Goal: Information Seeking & Learning: Learn about a topic

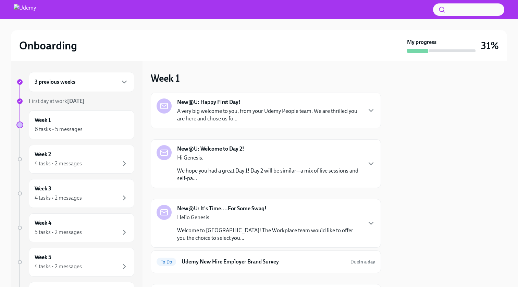
click at [236, 119] on p "A very big welcome to you, from your Udemy People team. We are thrilled you are…" at bounding box center [269, 114] width 184 height 15
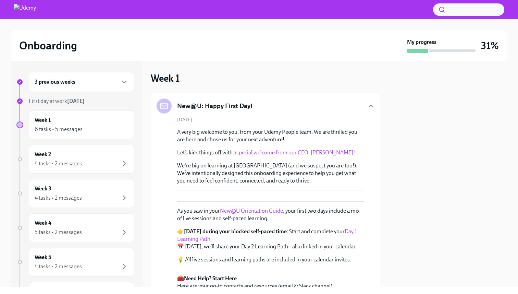
click at [107, 78] on div "3 previous weeks" at bounding box center [82, 82] width 94 height 8
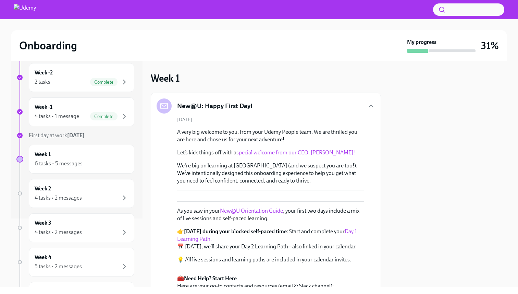
scroll to position [93, 0]
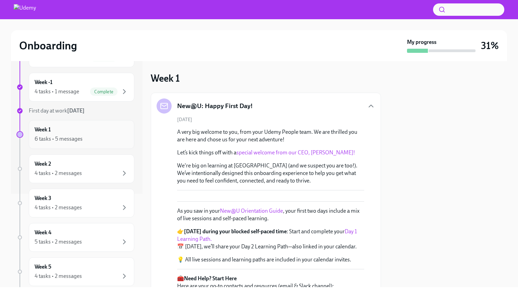
click at [69, 128] on div "Week 1 6 tasks • 5 messages" at bounding box center [82, 134] width 94 height 17
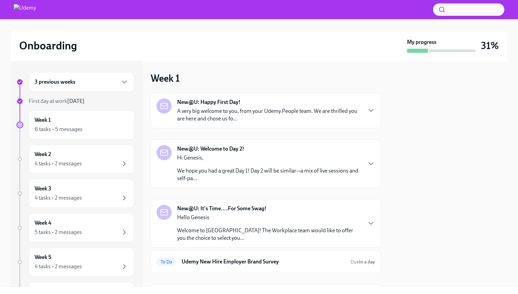
click at [226, 115] on p "A very big welcome to you, from your Udemy People team. We are thrilled you are…" at bounding box center [269, 114] width 184 height 15
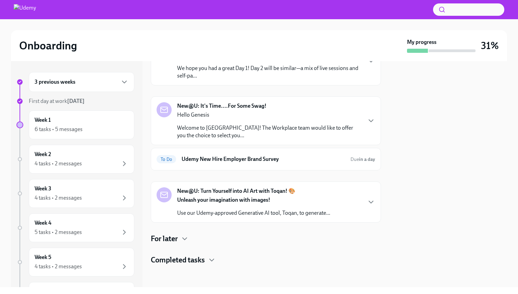
scroll to position [444, 0]
click at [71, 133] on div "Week 1 6 tasks • 5 messages" at bounding box center [82, 124] width 106 height 29
click at [196, 127] on p "Welcome to [GEOGRAPHIC_DATA]! The Workplace team would like to offer you the ch…" at bounding box center [269, 131] width 184 height 15
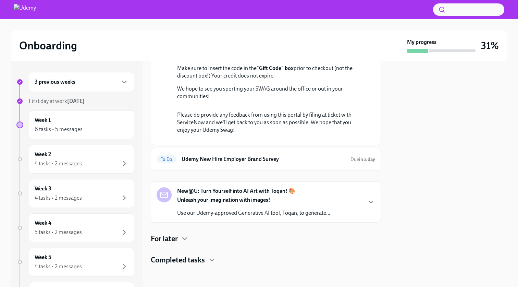
scroll to position [734, 0]
click at [196, 204] on div "Unleash your imagination with images! Use our Udemy-approved Generative AI tool…" at bounding box center [253, 206] width 153 height 21
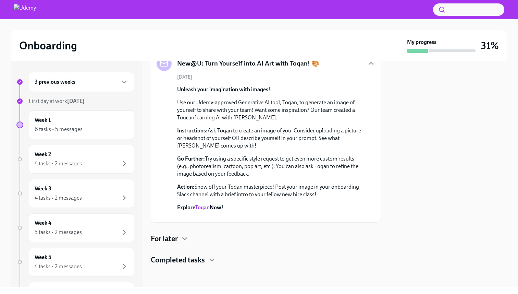
scroll to position [827, 0]
click at [201, 210] on link "Toqan" at bounding box center [202, 207] width 15 height 7
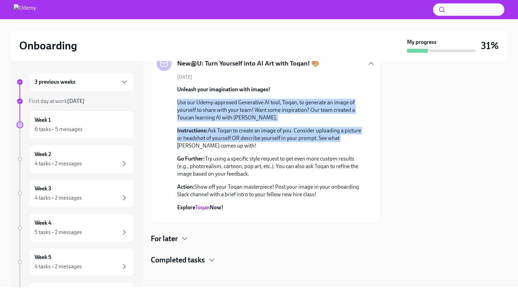
drag, startPoint x: 178, startPoint y: 140, endPoint x: 340, endPoint y: 176, distance: 165.6
click at [340, 176] on div "Unleash your imagination with images! Use our Udemy-approved Generative AI tool…" at bounding box center [270, 148] width 187 height 125
click at [215, 127] on p "Instructions: Ask Toqan to create an image of you. Consider uploading a picture…" at bounding box center [270, 138] width 187 height 23
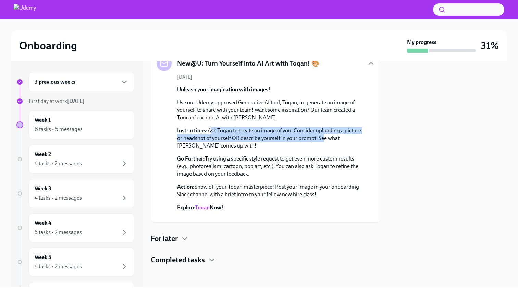
drag, startPoint x: 210, startPoint y: 115, endPoint x: 320, endPoint y: 119, distance: 110.7
click at [320, 127] on p "Instructions: Ask Toqan to create an image of you. Consider uploading a picture…" at bounding box center [270, 138] width 187 height 23
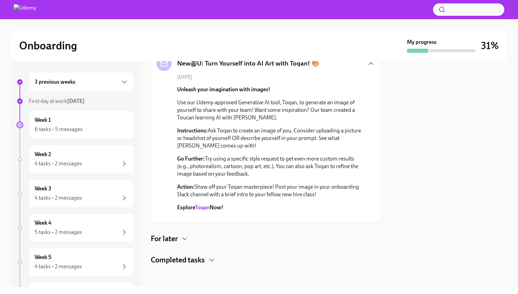
click at [214, 155] on p "Go Further: Try using a specific style request to get even more custom results …" at bounding box center [270, 166] width 187 height 23
click at [179, 242] on div "For later" at bounding box center [266, 238] width 230 height 10
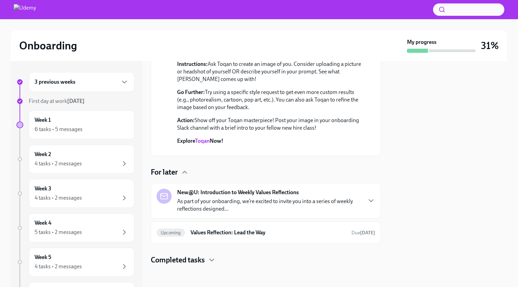
scroll to position [1025, 0]
click at [180, 236] on div "Upcoming Values Reflection: Lead the Way Due [DATE]" at bounding box center [266, 232] width 219 height 11
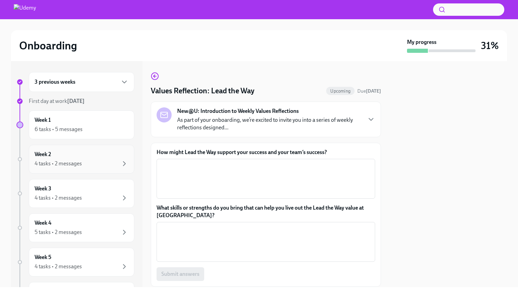
click at [105, 155] on div "Week 2 4 tasks • 2 messages" at bounding box center [82, 158] width 94 height 17
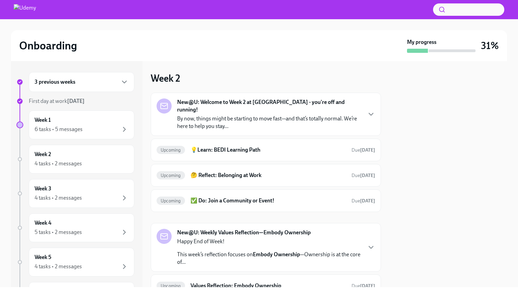
click at [203, 119] on p "By now, things might be starting to move fast—and that’s totally normal. We’re …" at bounding box center [269, 122] width 184 height 15
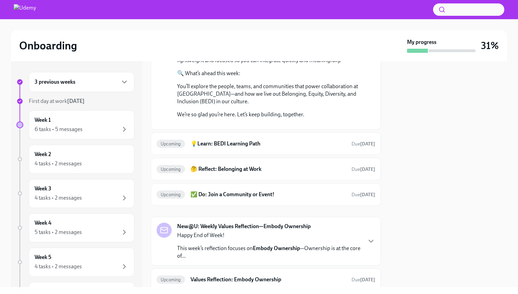
scroll to position [289, 0]
